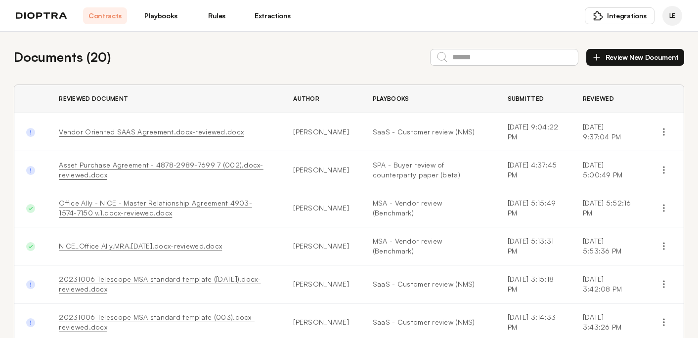
click at [167, 16] on link "Playbooks" at bounding box center [161, 15] width 44 height 17
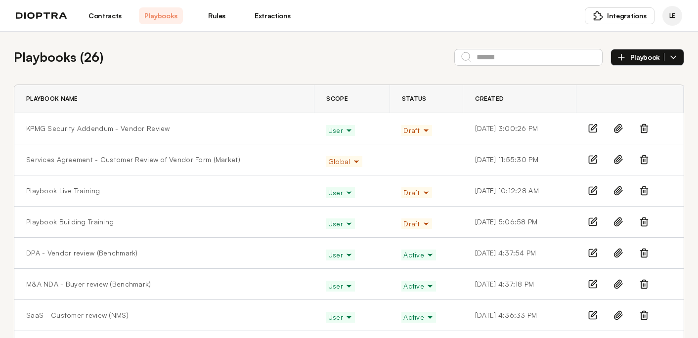
click at [401, 135] on button "Draft" at bounding box center [416, 130] width 30 height 11
click at [402, 148] on button "Active" at bounding box center [420, 151] width 37 height 18
click at [345, 131] on icon "button" at bounding box center [349, 131] width 8 height 8
click at [403, 130] on span "Active" at bounding box center [418, 131] width 31 height 10
click at [402, 146] on button "Active" at bounding box center [420, 151] width 37 height 18
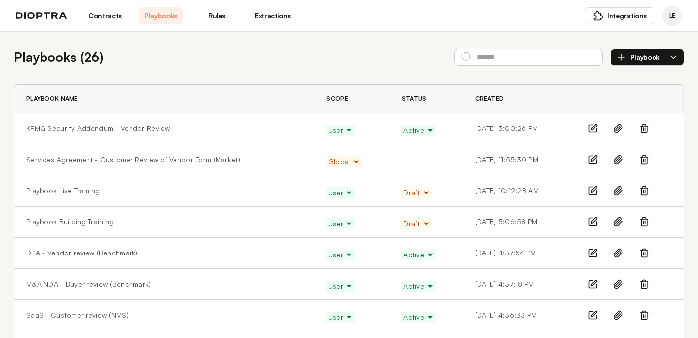
click at [87, 125] on link "KPMG Security Addendum - Vendor Review" at bounding box center [98, 129] width 144 height 10
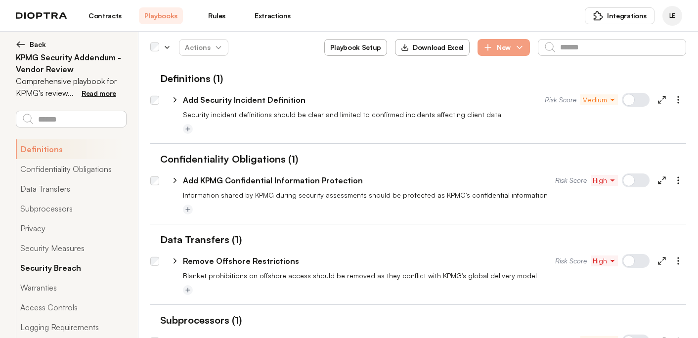
click at [78, 268] on button "Security Breach" at bounding box center [71, 268] width 110 height 20
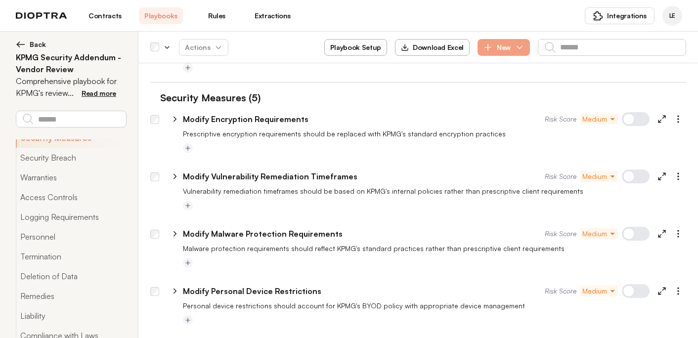
scroll to position [157, 0]
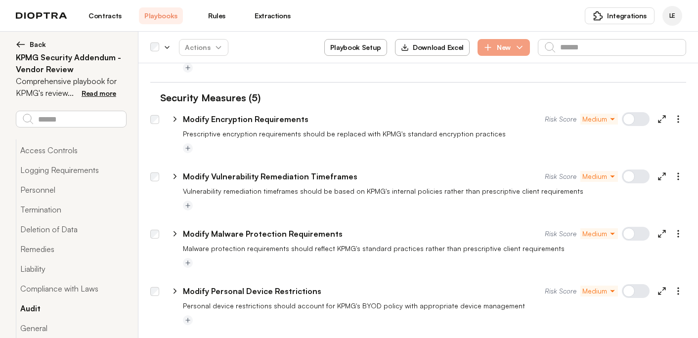
click at [48, 310] on button "Audit" at bounding box center [71, 309] width 110 height 20
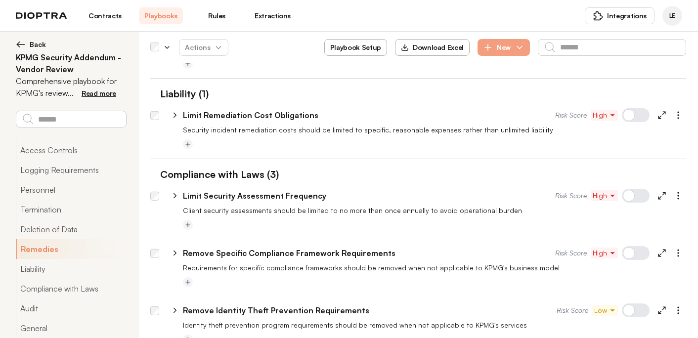
scroll to position [1473, 0]
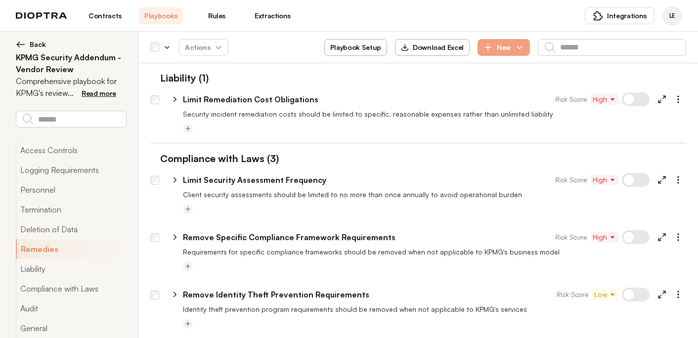
click at [176, 181] on icon at bounding box center [175, 179] width 9 height 9
select select "*****"
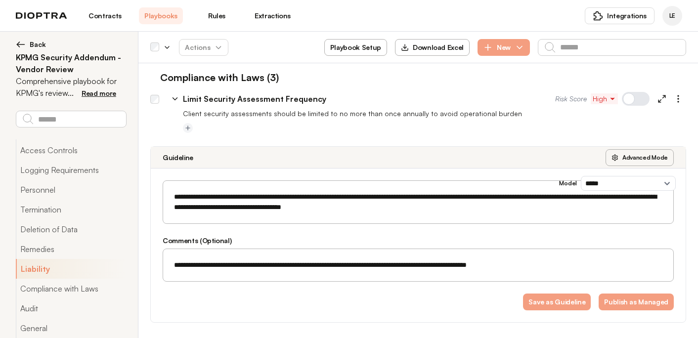
scroll to position [1555, 0]
